Goal: Find specific page/section: Find specific page/section

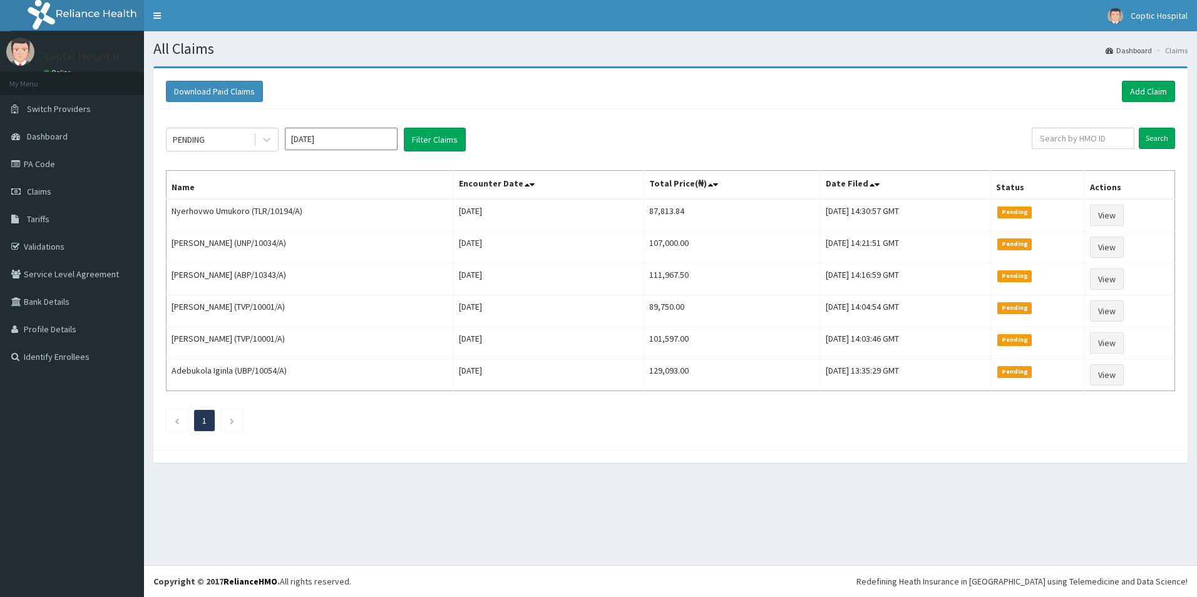
click at [68, 158] on link "PA Code" at bounding box center [72, 164] width 144 height 28
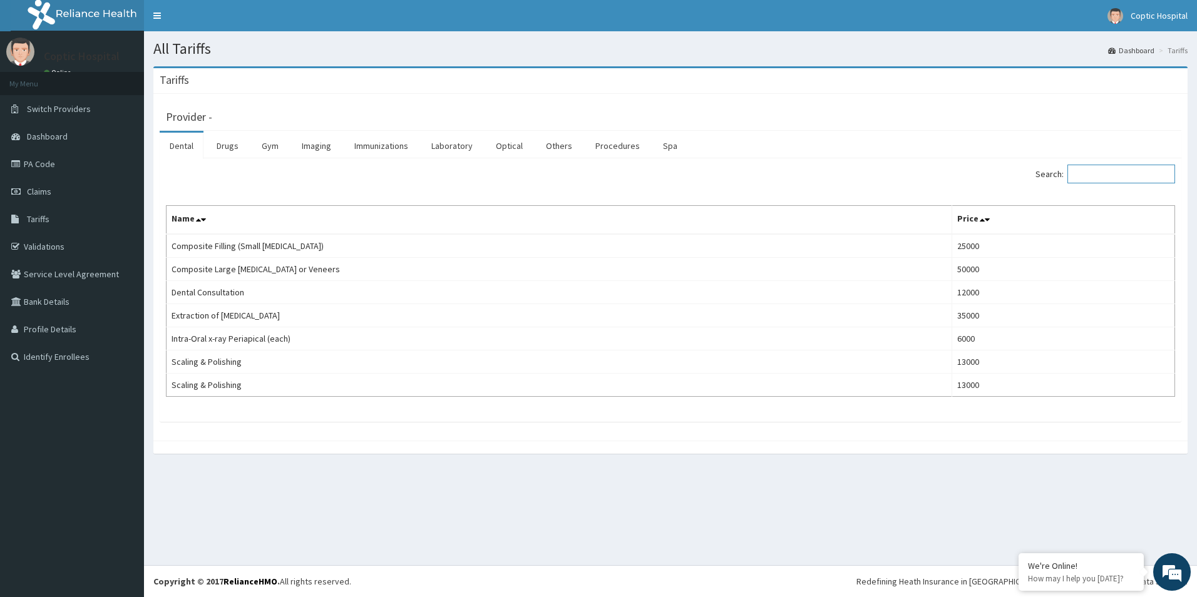
click at [1089, 173] on input "Search:" at bounding box center [1121, 174] width 108 height 19
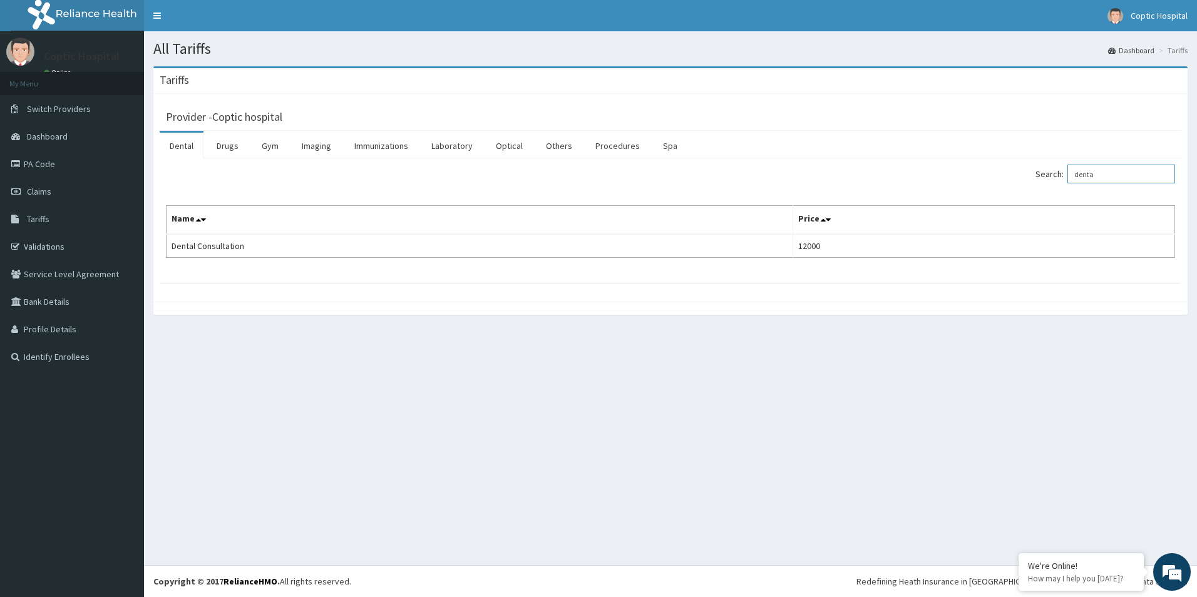
type input "denta"
click at [61, 166] on link "PA Code" at bounding box center [72, 164] width 144 height 28
